Goal: Book appointment/travel/reservation

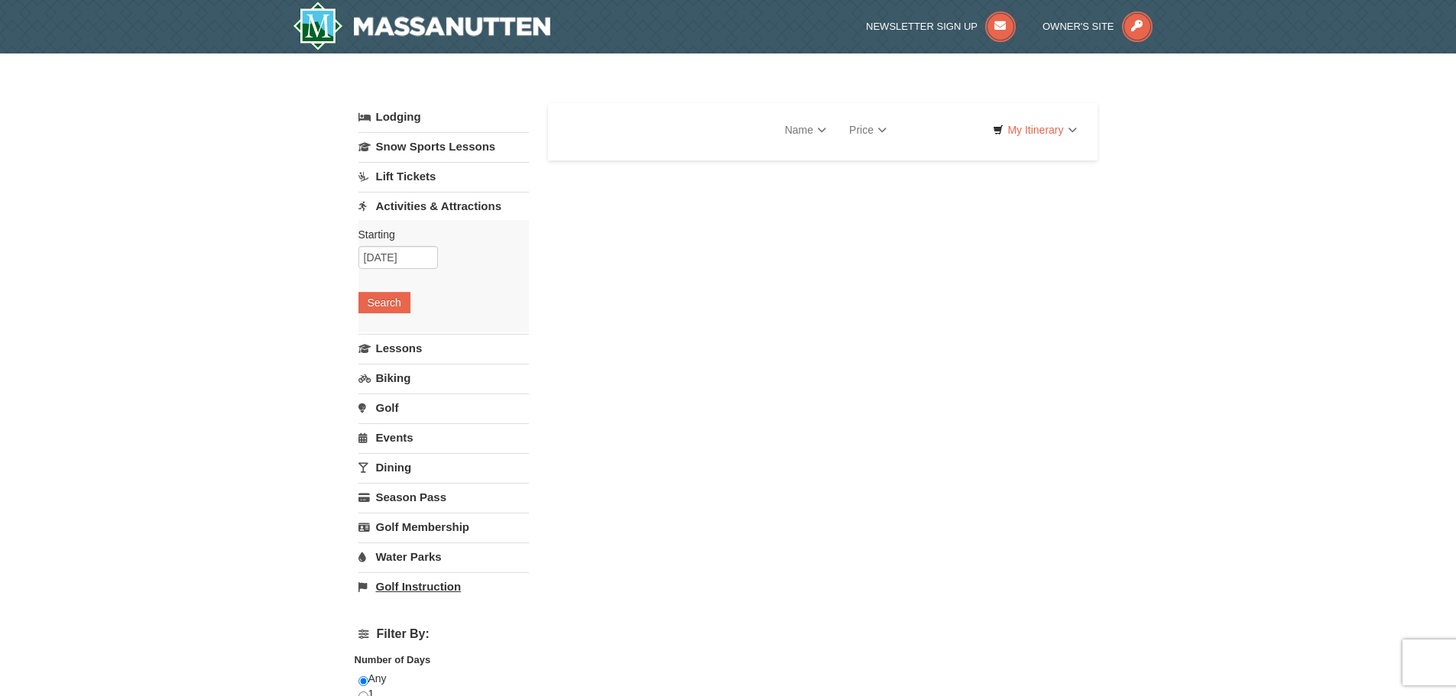
select select "9"
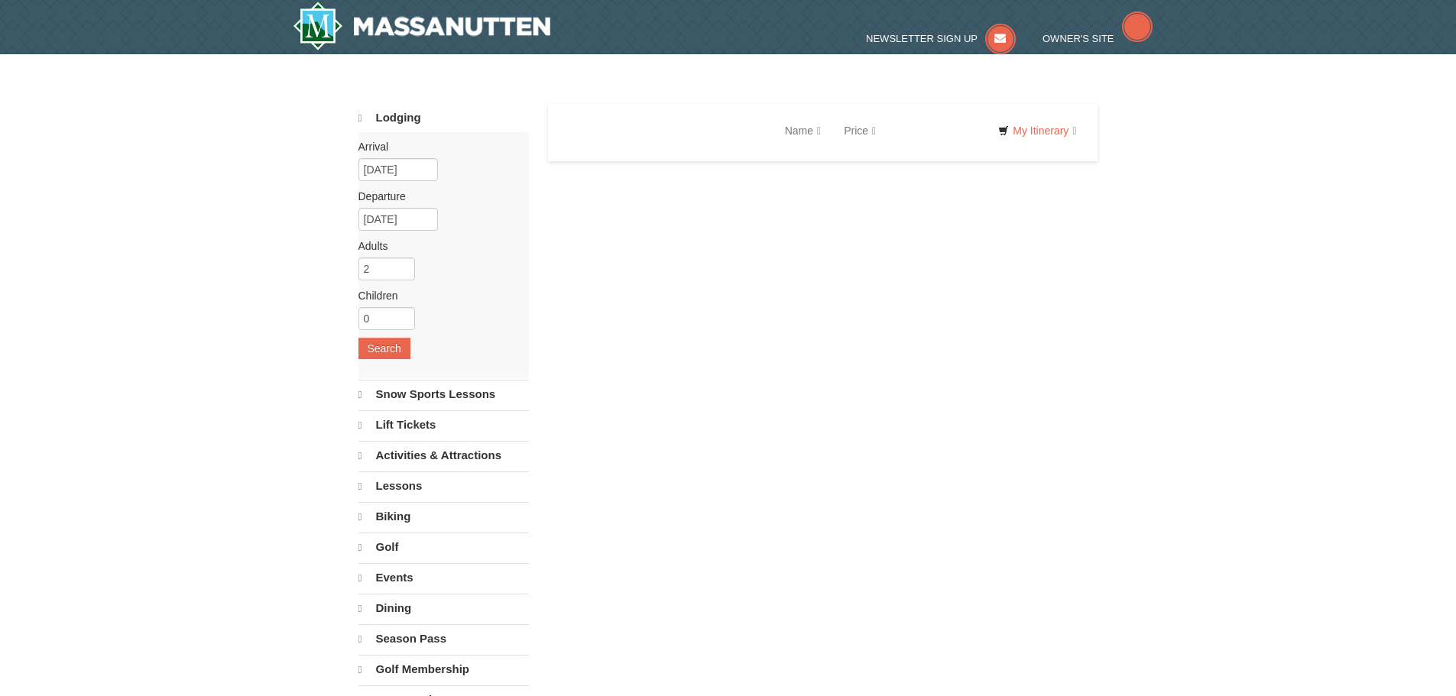
select select "9"
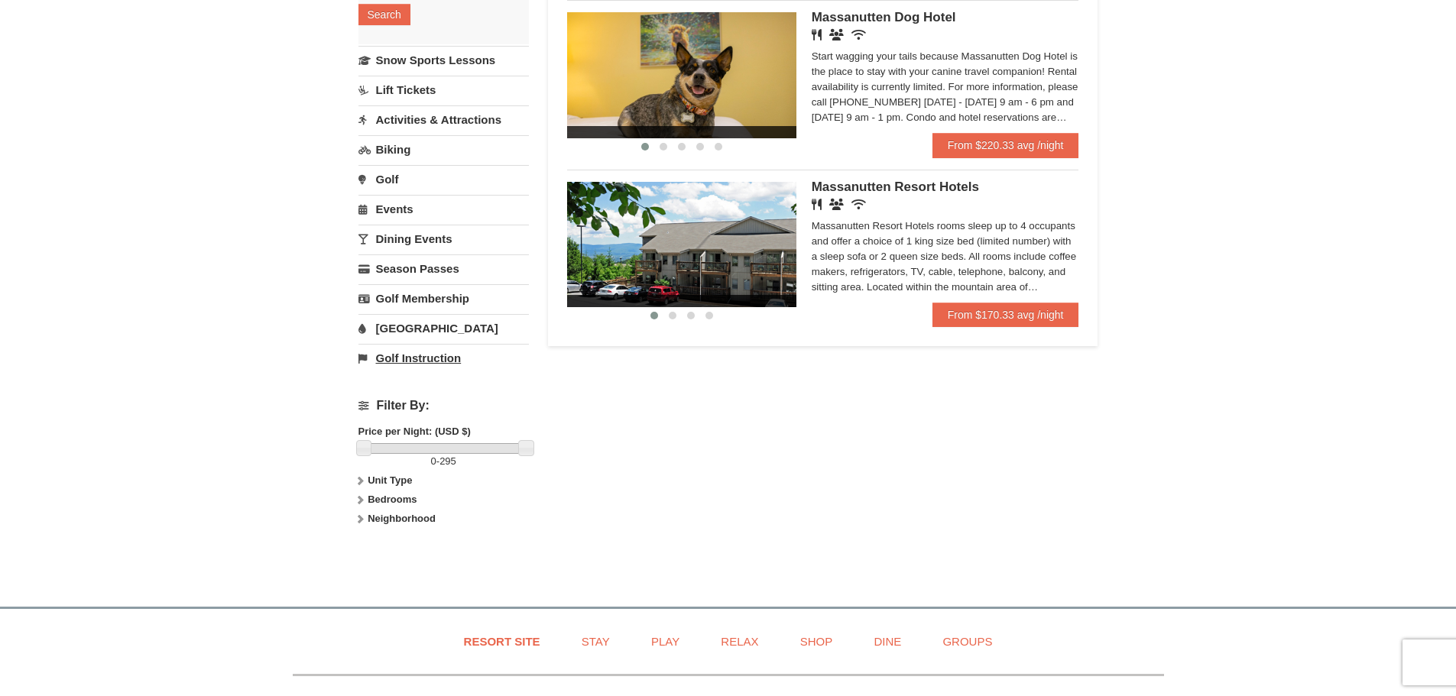
scroll to position [306, 0]
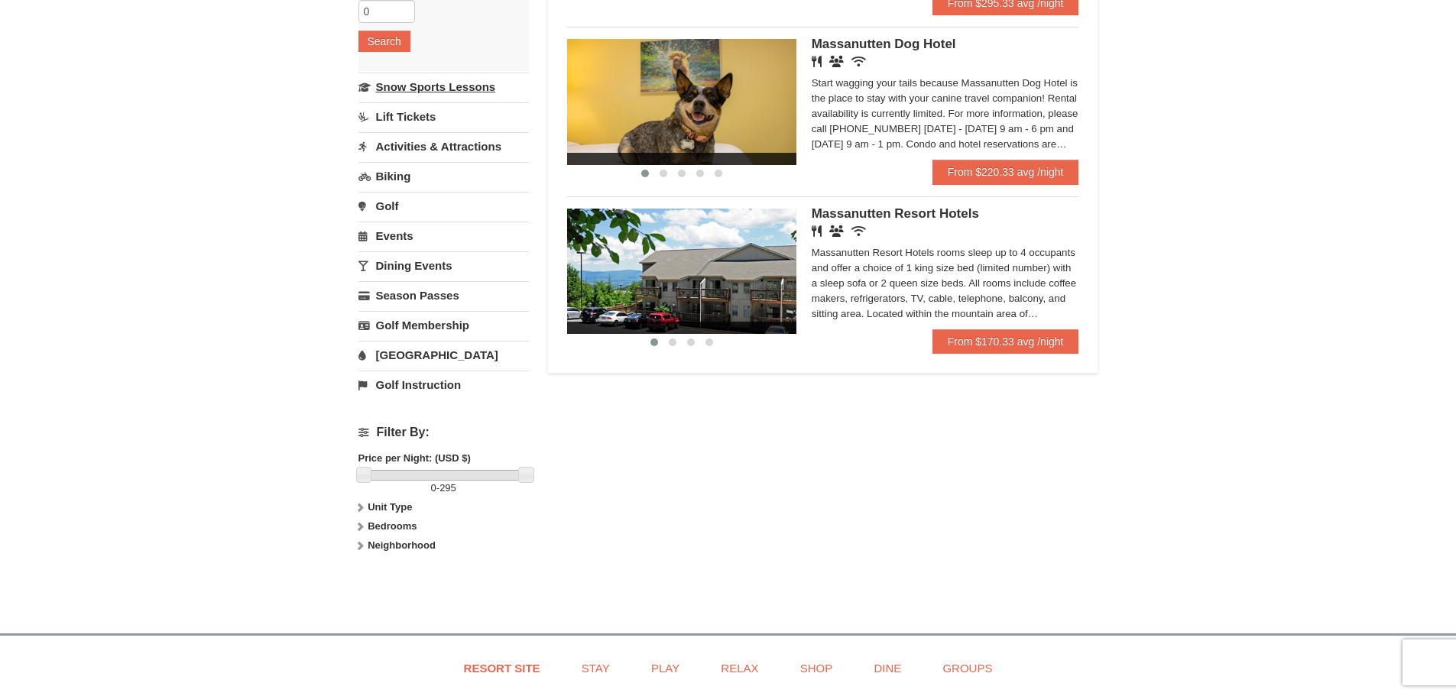
click at [399, 88] on link "Snow Sports Lessons" at bounding box center [443, 87] width 170 height 28
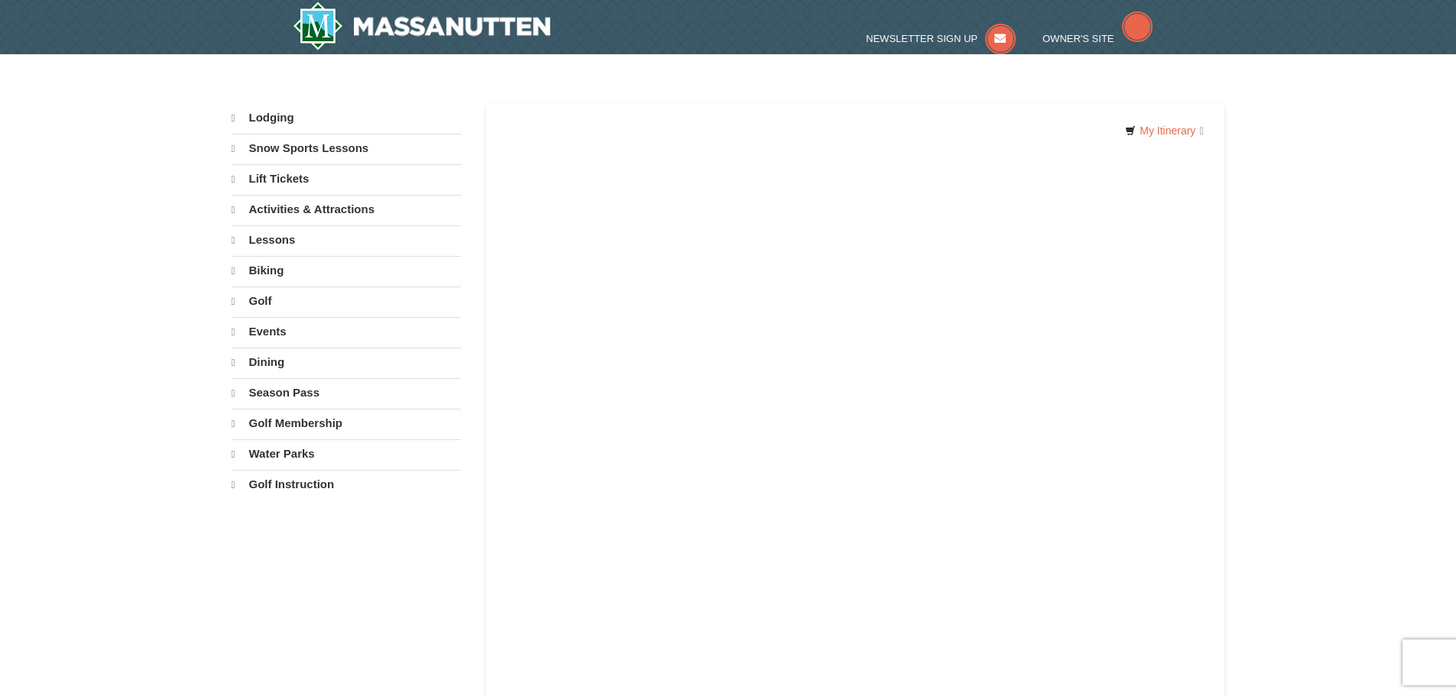
select select "9"
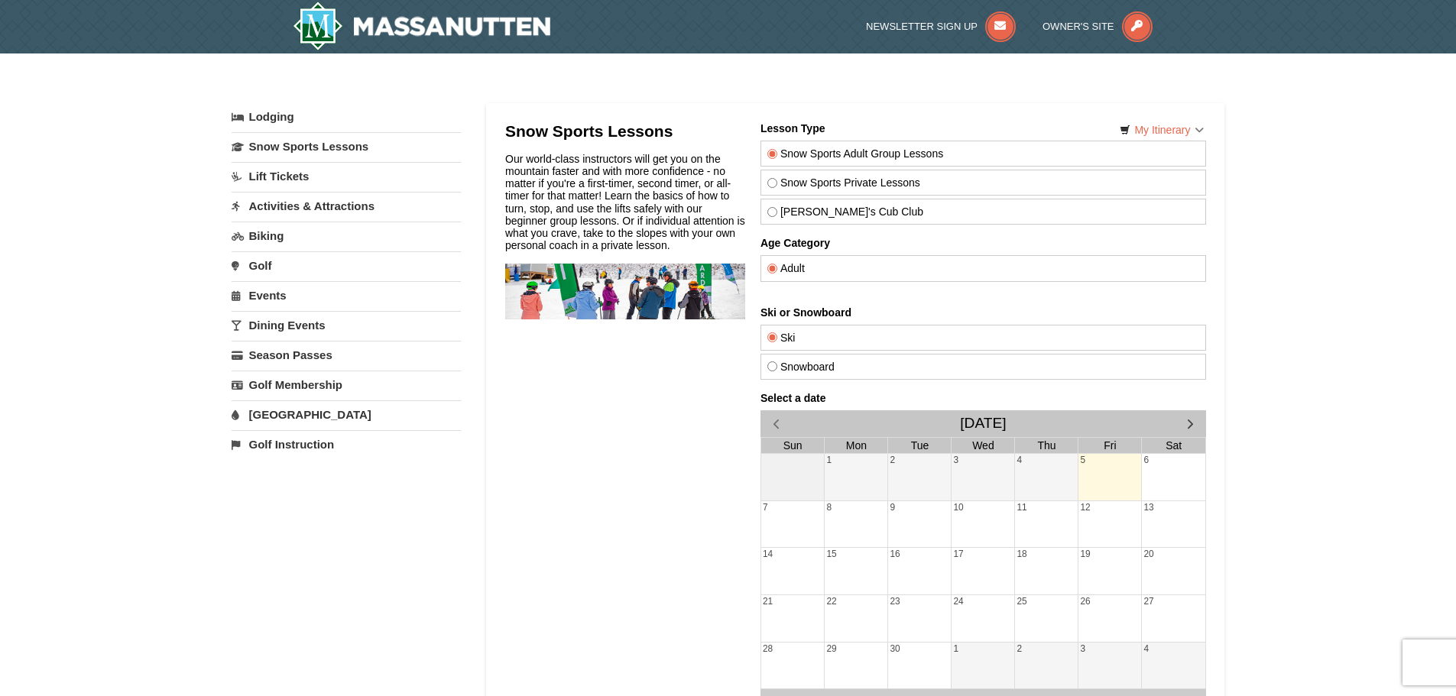
click at [287, 177] on link "Lift Tickets" at bounding box center [346, 176] width 229 height 28
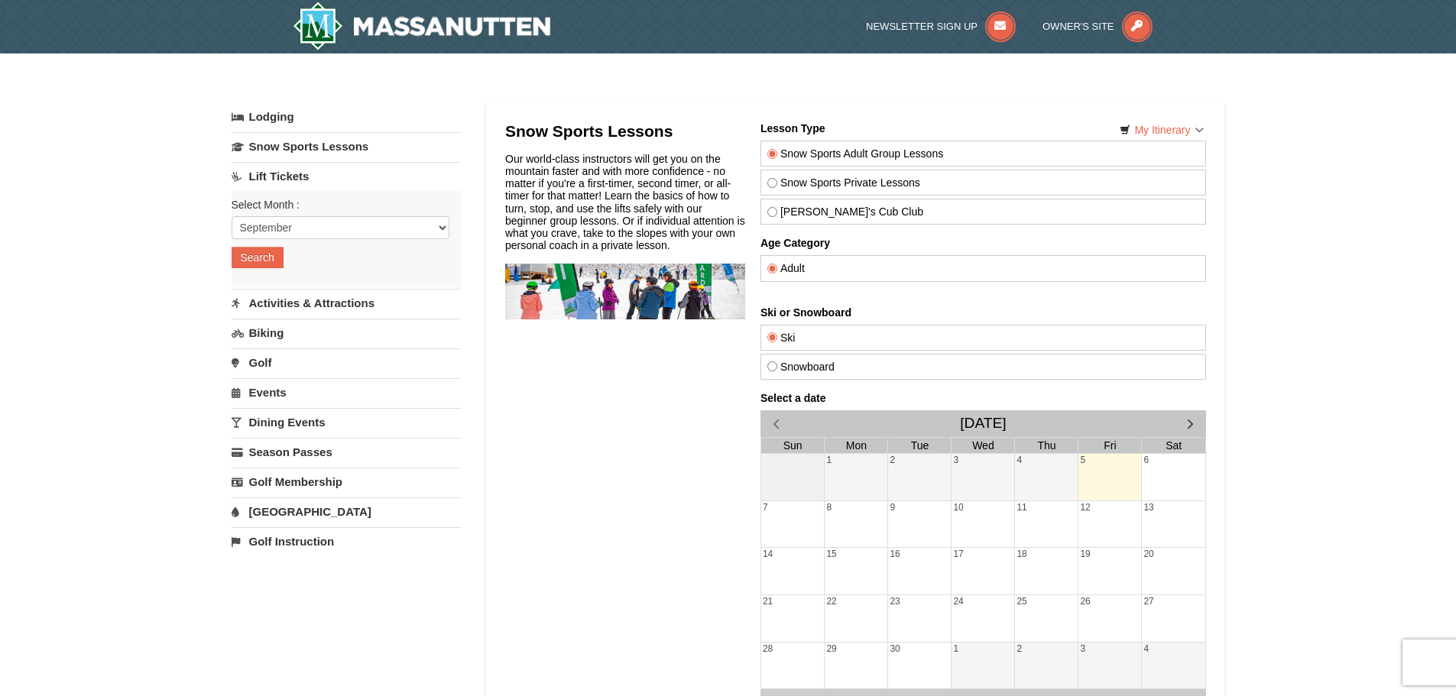
click at [302, 307] on link "Activities & Attractions" at bounding box center [346, 303] width 229 height 28
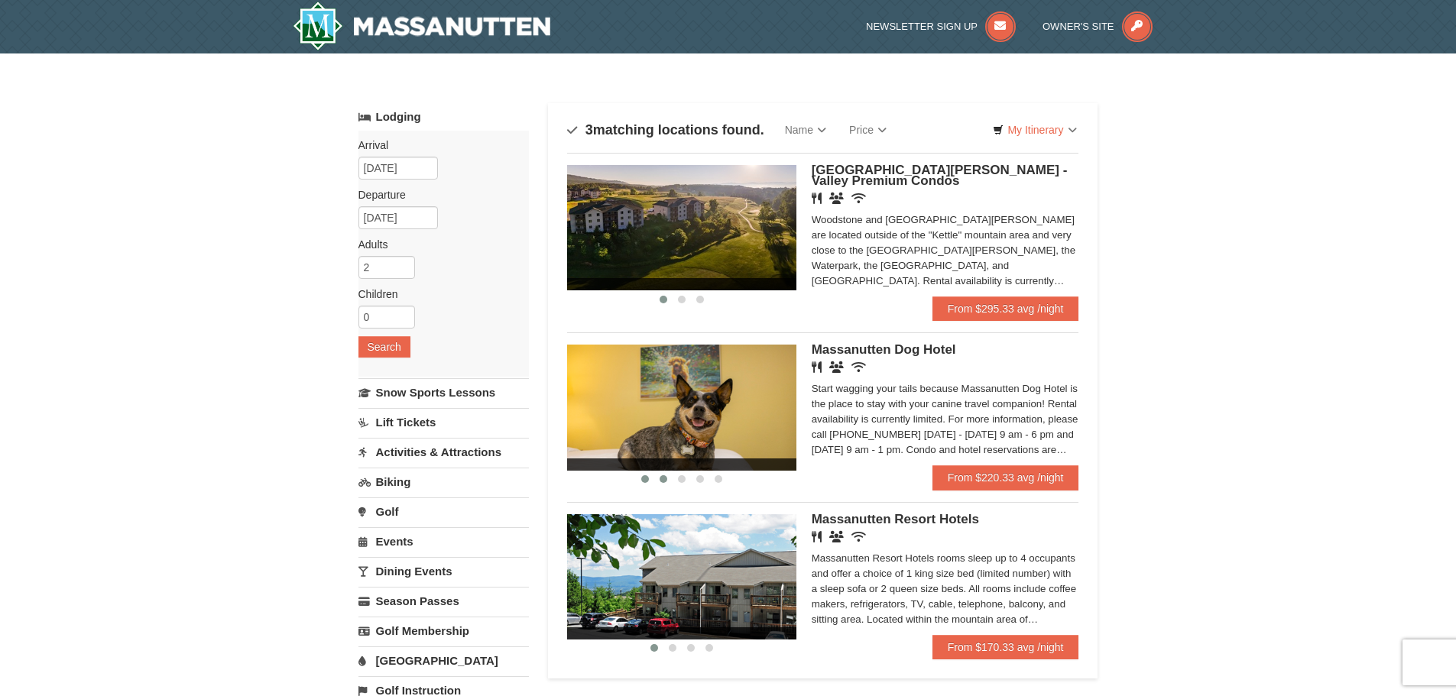
click at [661, 478] on span at bounding box center [664, 479] width 8 height 8
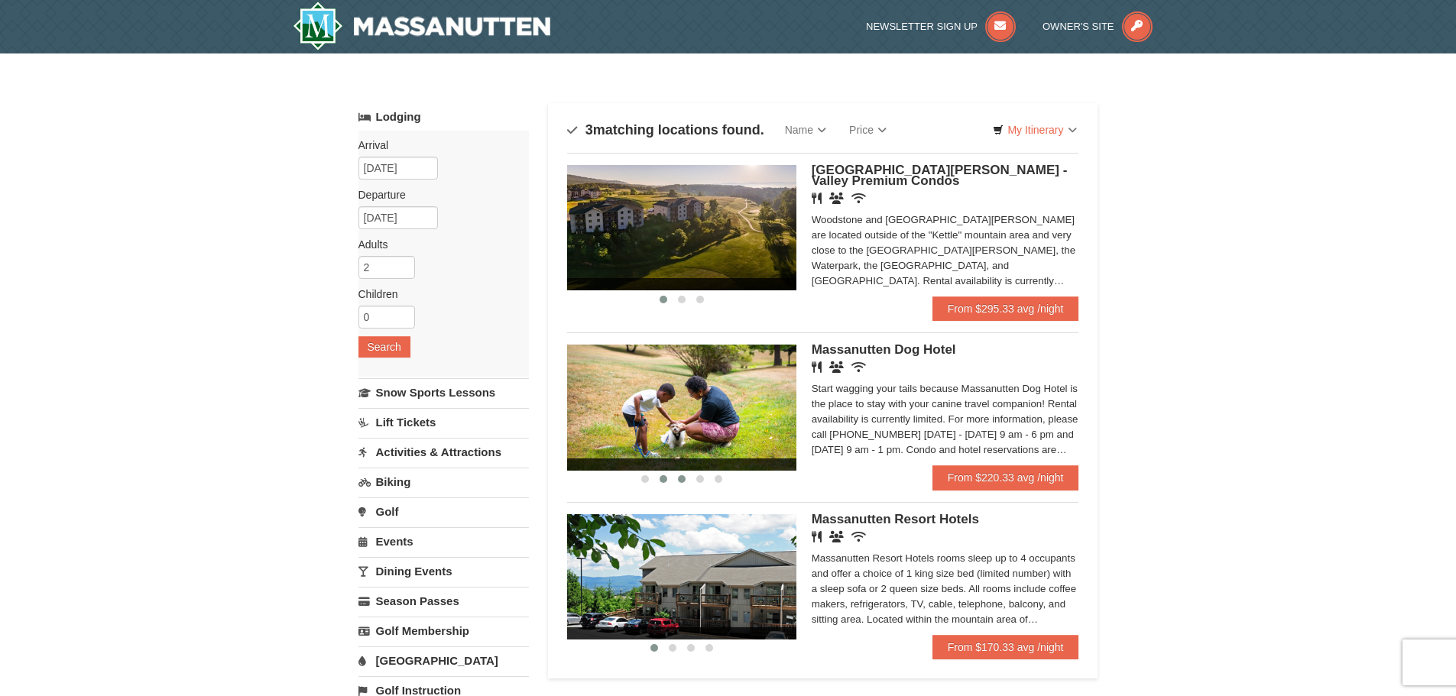
click at [684, 479] on span at bounding box center [682, 479] width 8 height 8
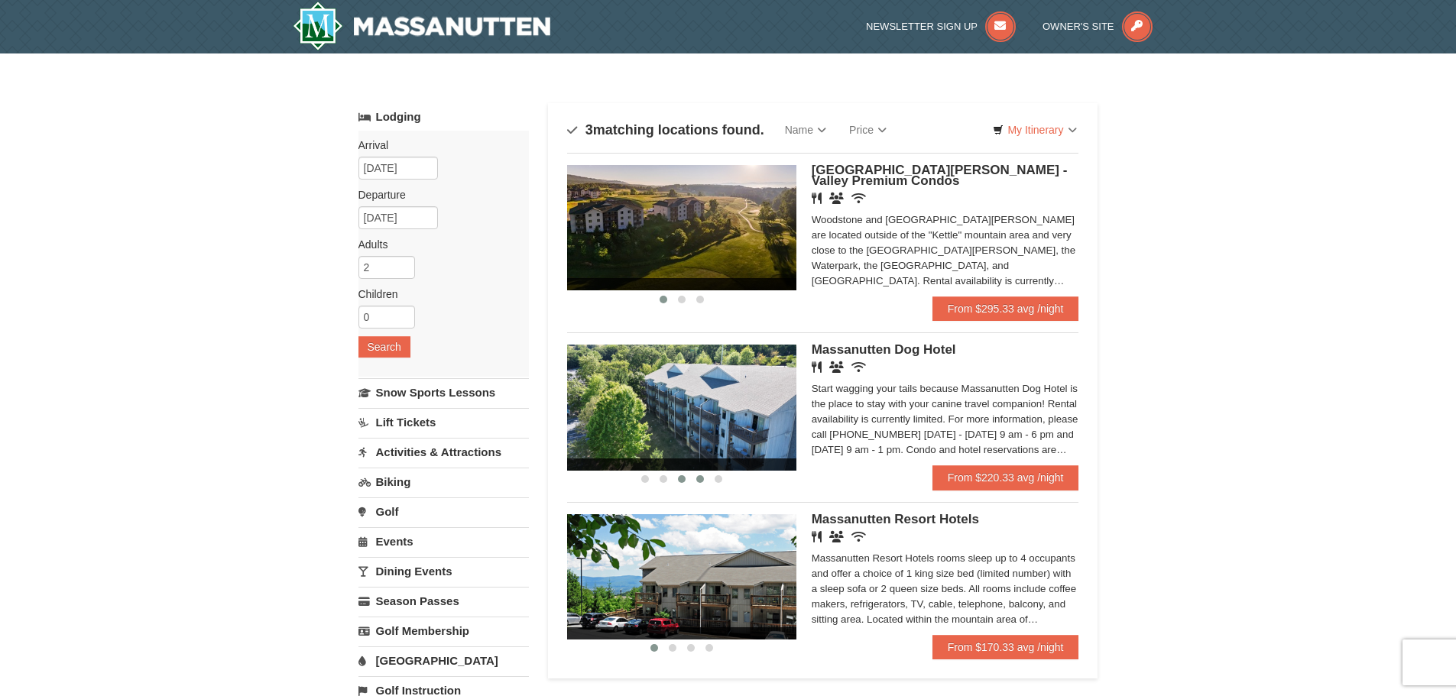
click at [704, 480] on button at bounding box center [700, 479] width 18 height 15
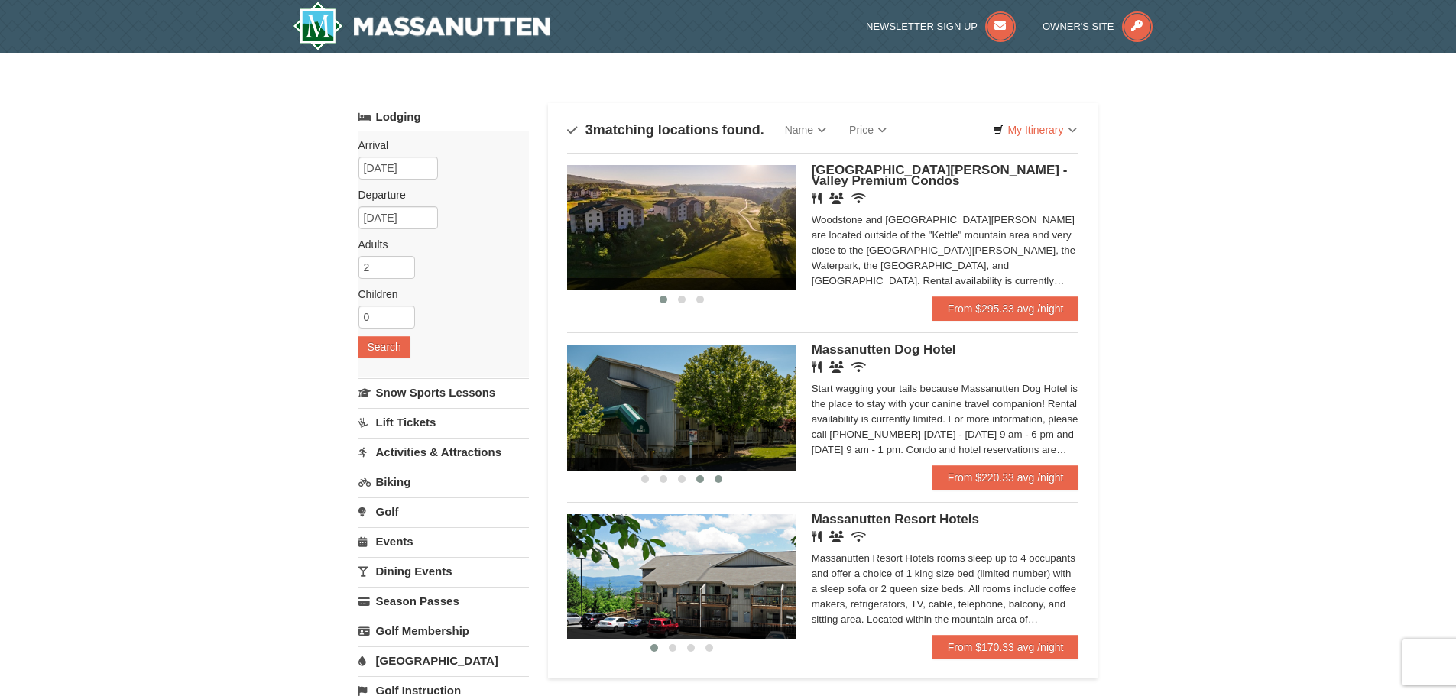
click at [722, 480] on button at bounding box center [718, 479] width 18 height 15
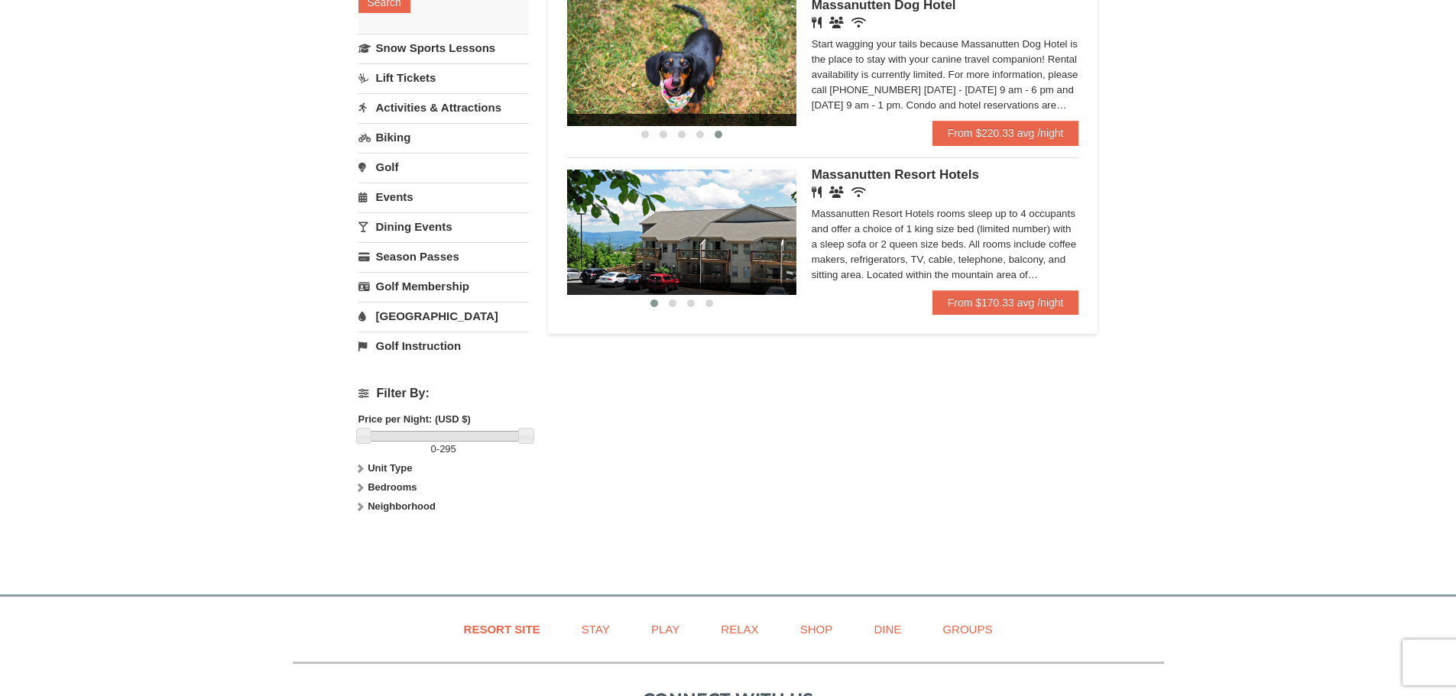
scroll to position [382, 0]
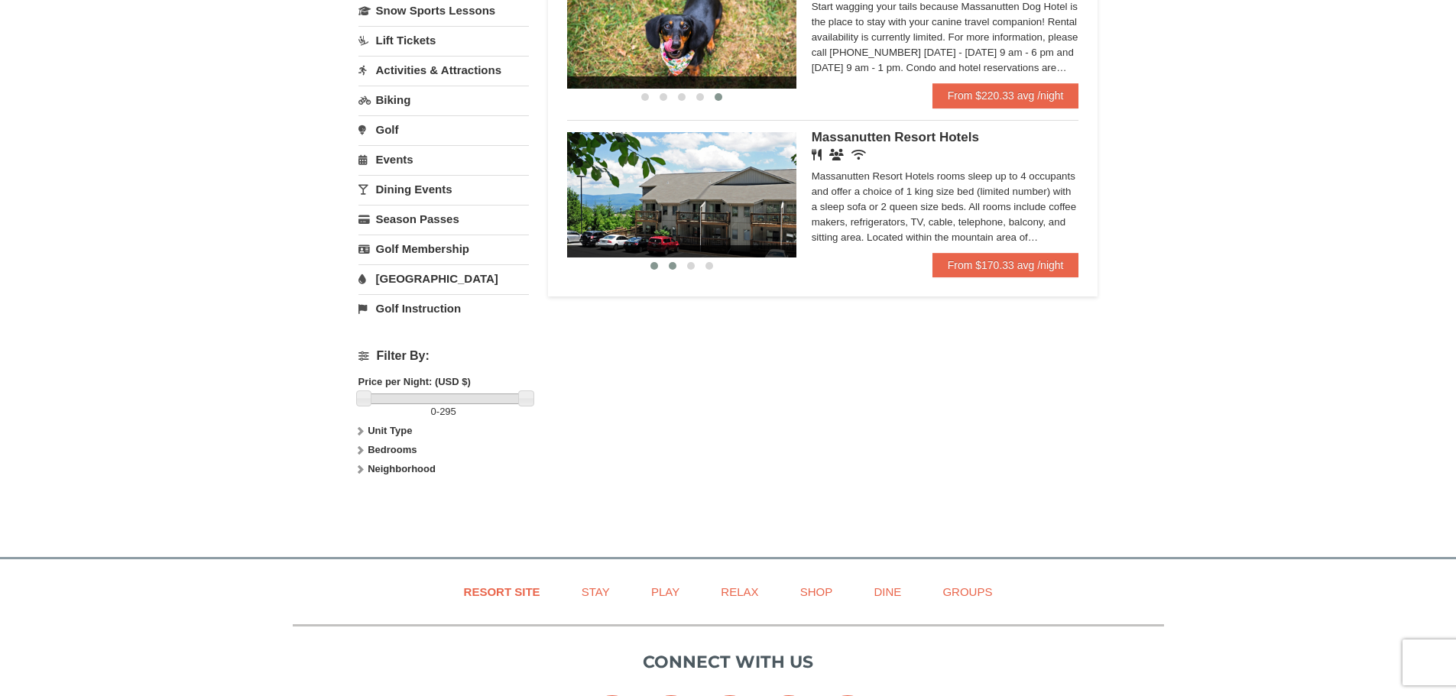
click at [673, 271] on button at bounding box center [672, 265] width 18 height 15
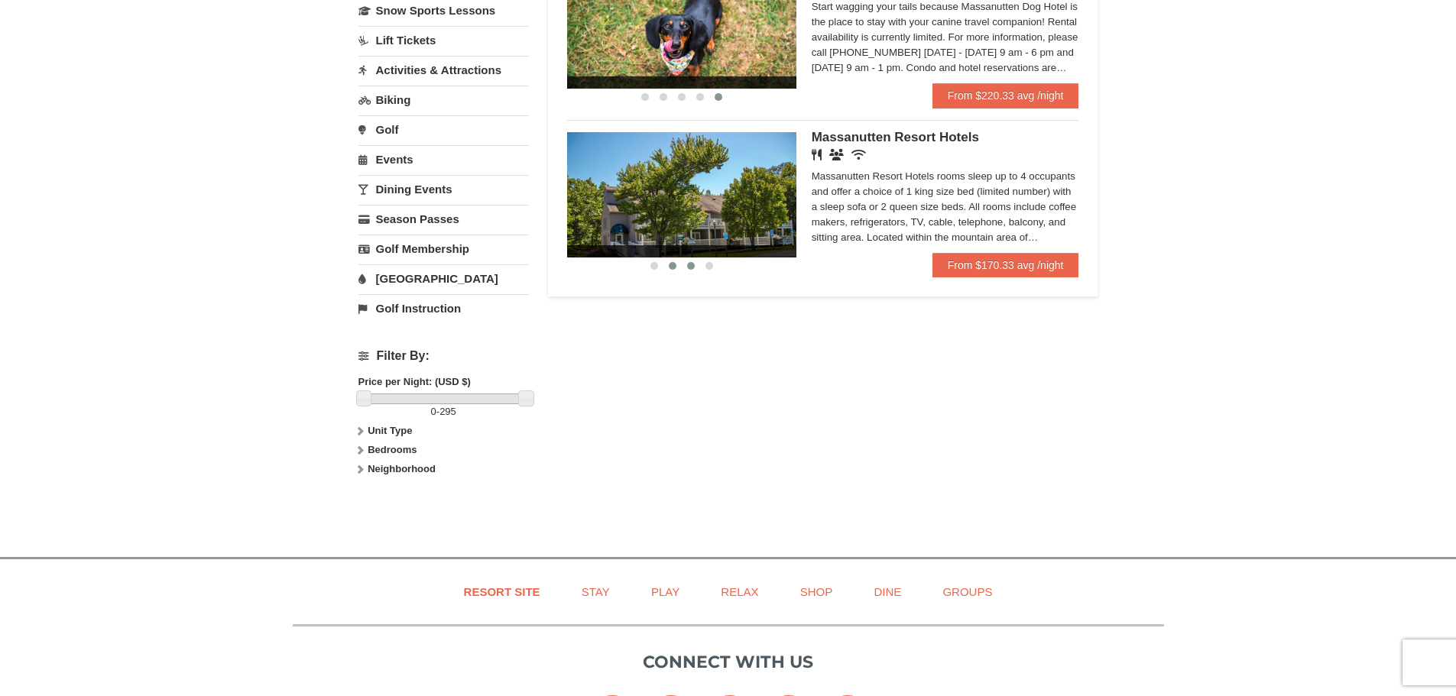
click at [692, 271] on button at bounding box center [691, 265] width 18 height 15
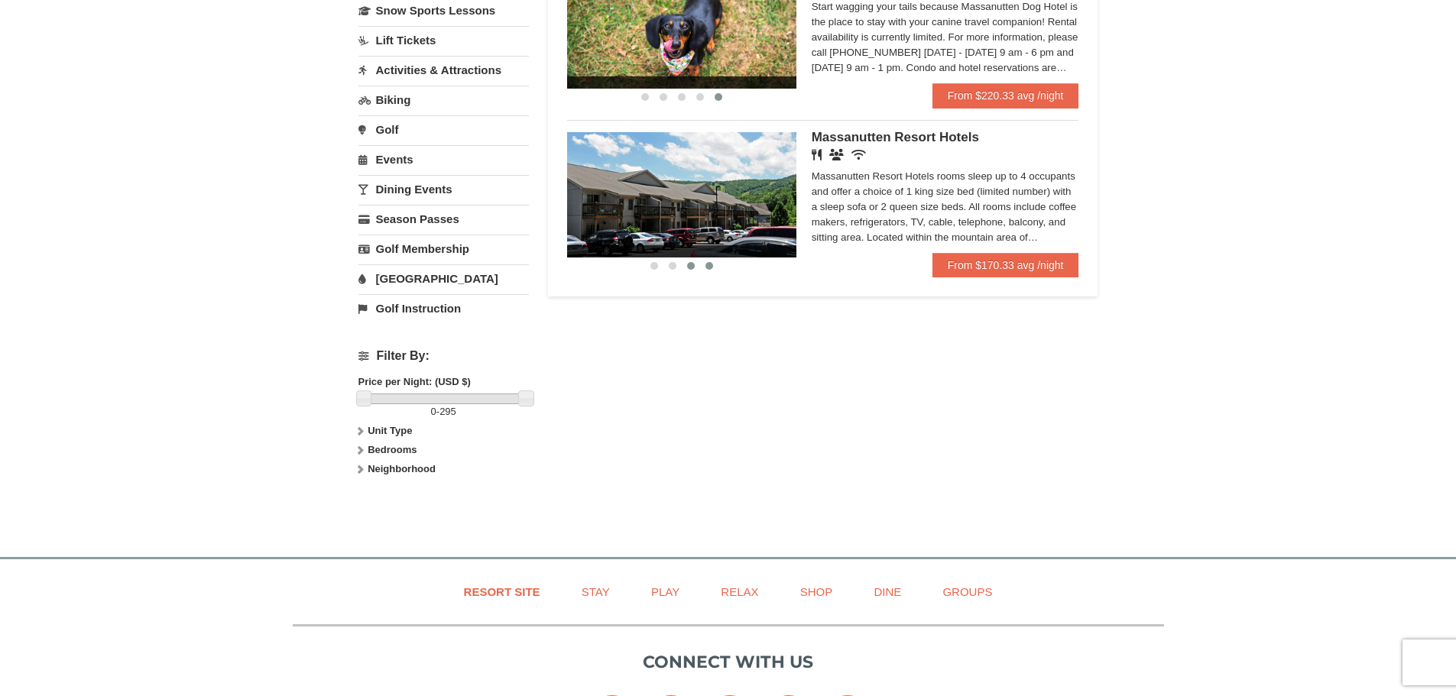
click at [705, 269] on button at bounding box center [709, 265] width 18 height 15
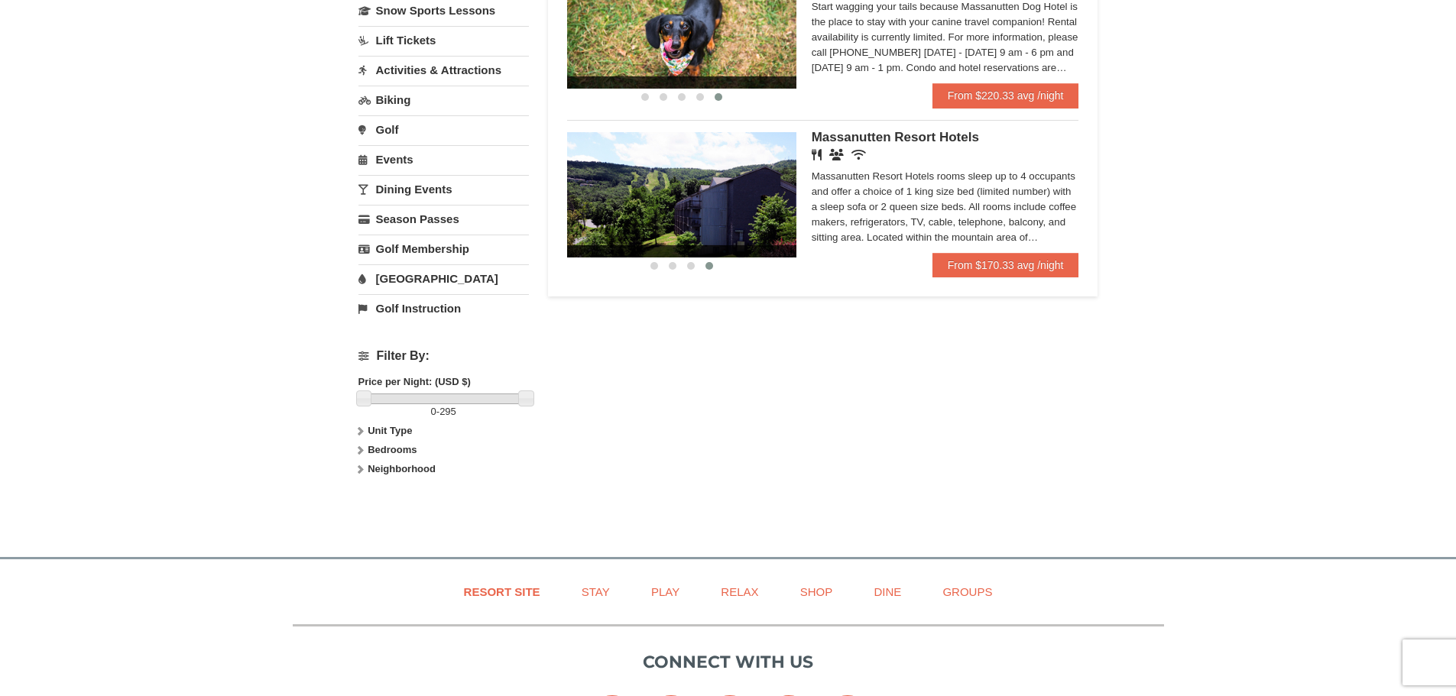
scroll to position [0, 0]
